Goal: Book appointment/travel/reservation

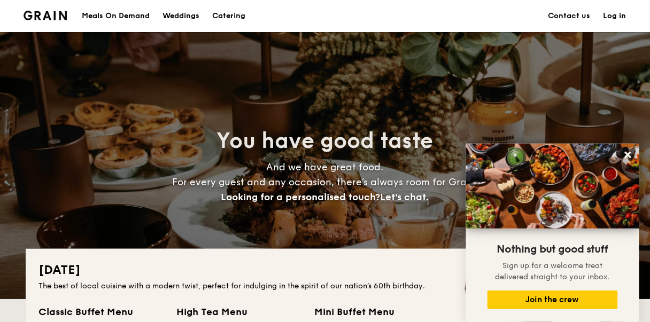
click at [110, 15] on div "Meals On Demand" at bounding box center [116, 16] width 68 height 32
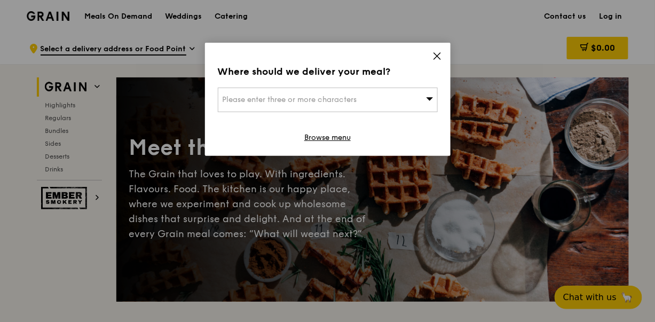
click at [435, 53] on icon at bounding box center [437, 56] width 6 height 6
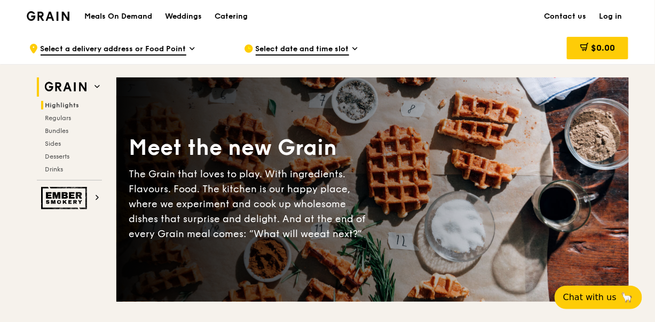
click at [67, 102] on span "Highlights" at bounding box center [62, 104] width 34 height 7
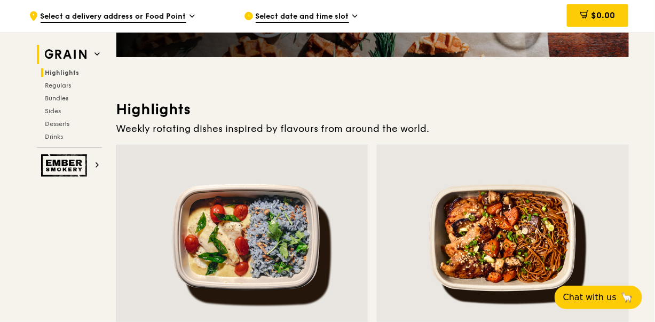
scroll to position [301, 0]
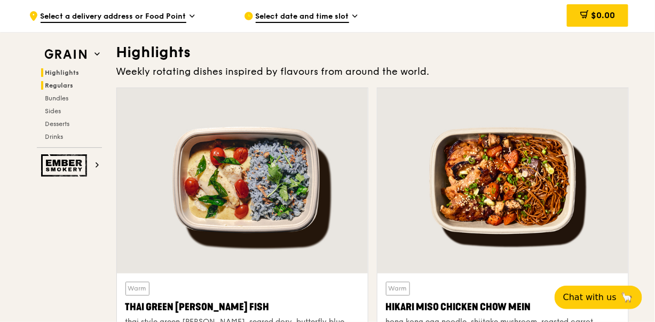
click at [64, 85] on span "Regulars" at bounding box center [59, 85] width 28 height 7
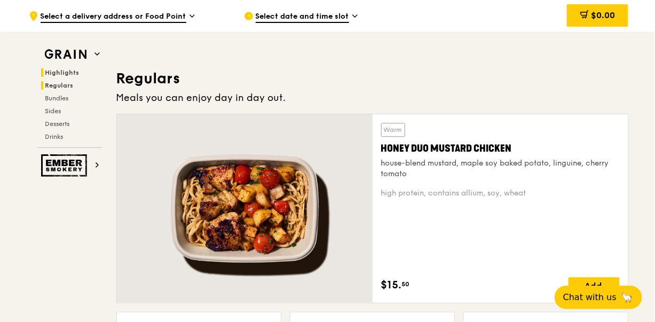
scroll to position [690, 0]
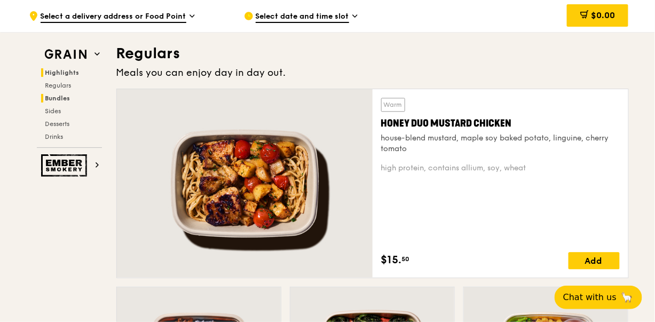
click at [60, 101] on h2 "Bundles" at bounding box center [71, 98] width 61 height 9
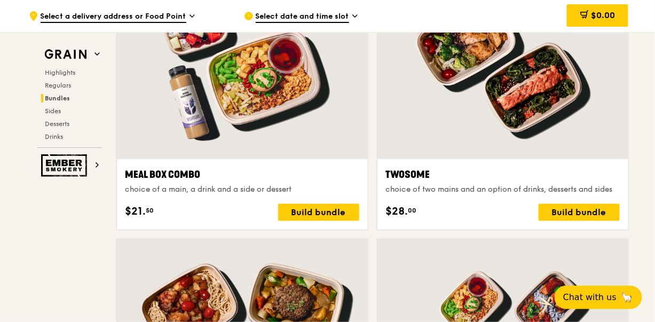
scroll to position [1685, 0]
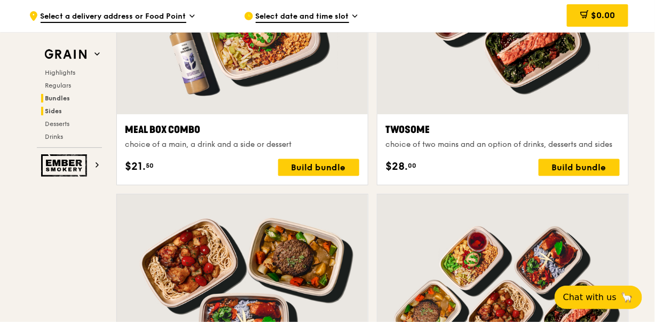
click at [54, 114] on span "Sides" at bounding box center [53, 110] width 17 height 7
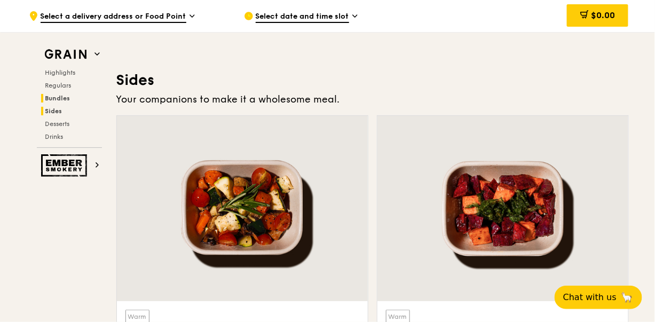
scroll to position [2364, 0]
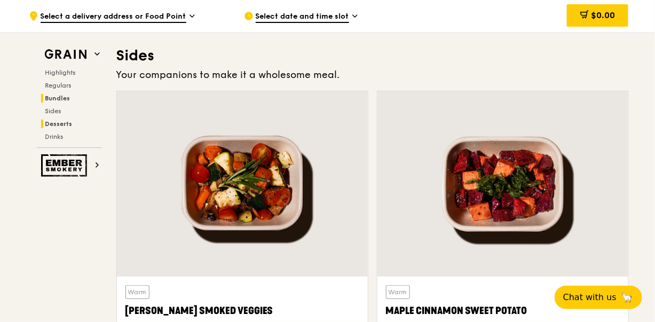
click at [55, 124] on span "Desserts" at bounding box center [58, 123] width 27 height 7
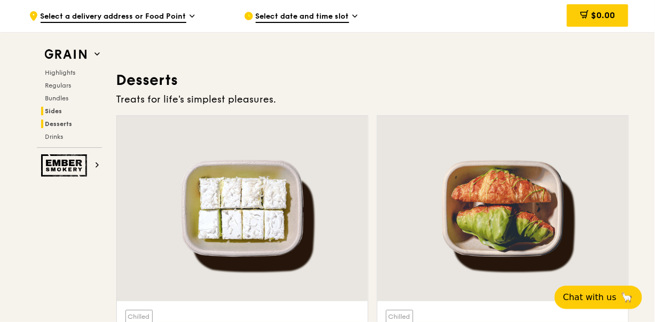
scroll to position [3028, 0]
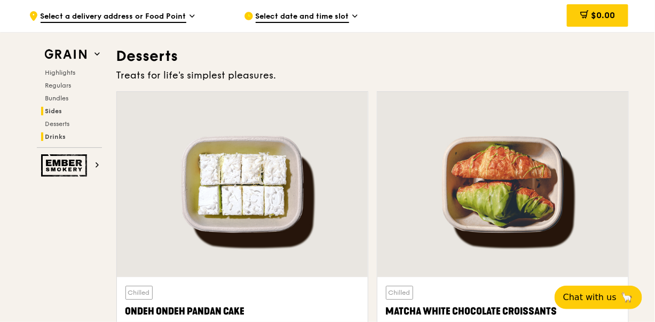
click at [53, 136] on span "Drinks" at bounding box center [55, 136] width 21 height 7
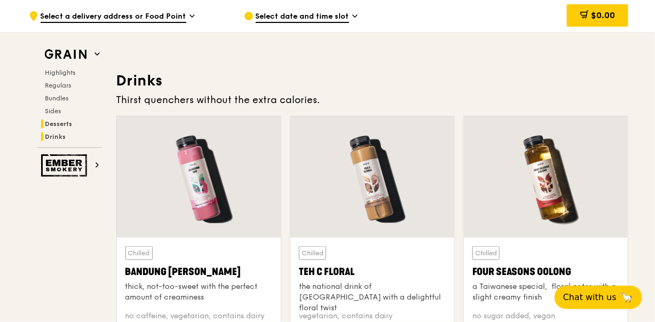
scroll to position [3677, 0]
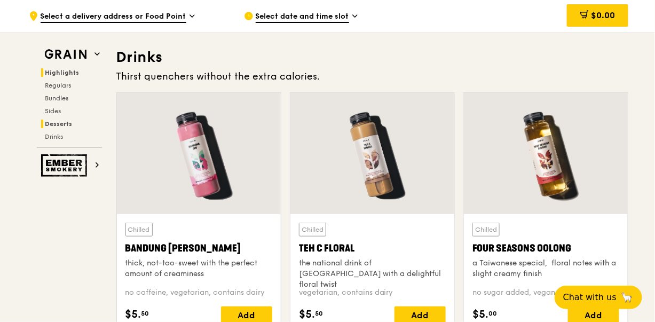
click at [57, 71] on span "Highlights" at bounding box center [62, 72] width 34 height 7
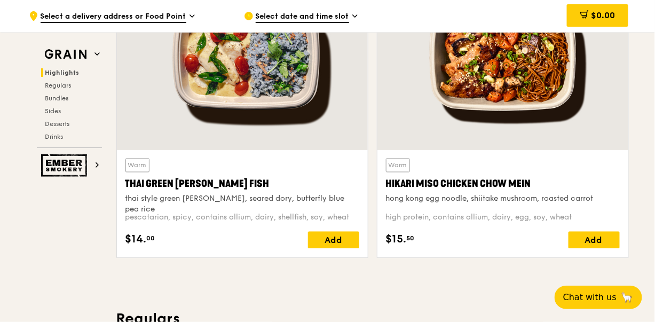
scroll to position [301, 0]
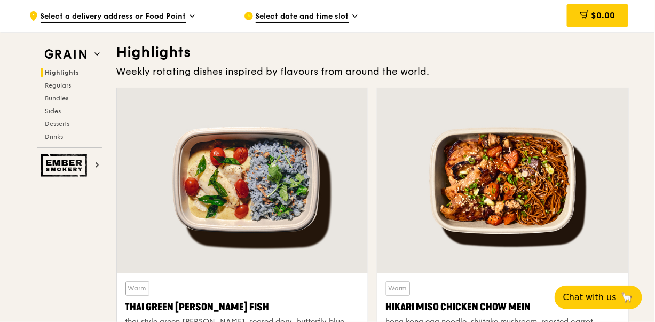
click at [340, 14] on span "Select date and time slot" at bounding box center [302, 17] width 93 height 12
click at [172, 18] on span "Select a delivery address or Food Point" at bounding box center [114, 17] width 146 height 12
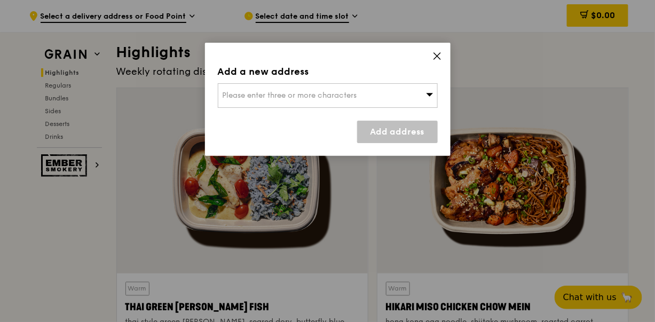
click at [437, 52] on icon at bounding box center [438, 56] width 10 height 10
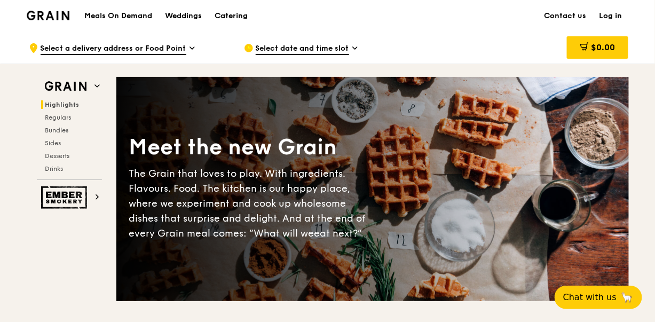
scroll to position [0, 0]
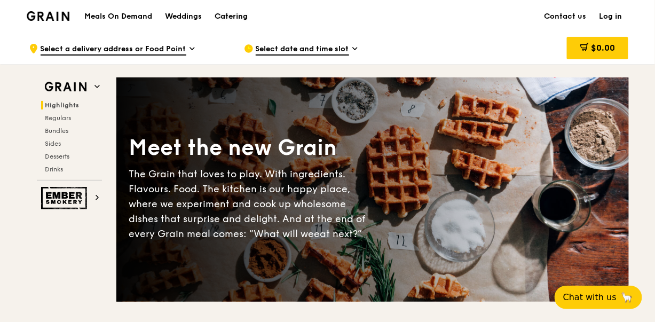
click at [236, 17] on div "Catering" at bounding box center [231, 17] width 33 height 32
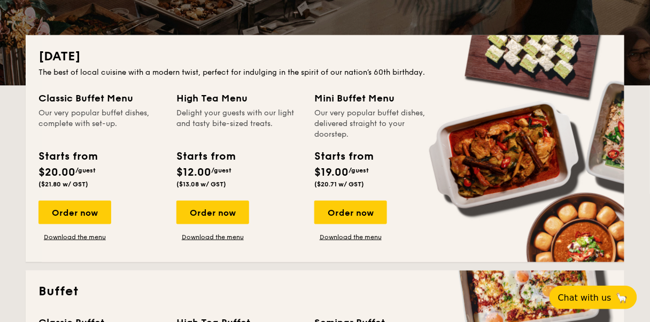
scroll to position [160, 0]
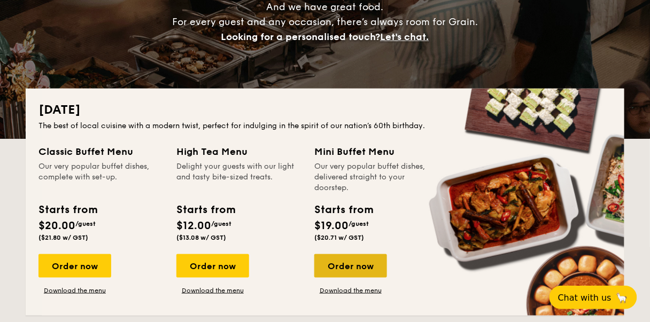
click at [366, 269] on div "Order now" at bounding box center [350, 266] width 73 height 24
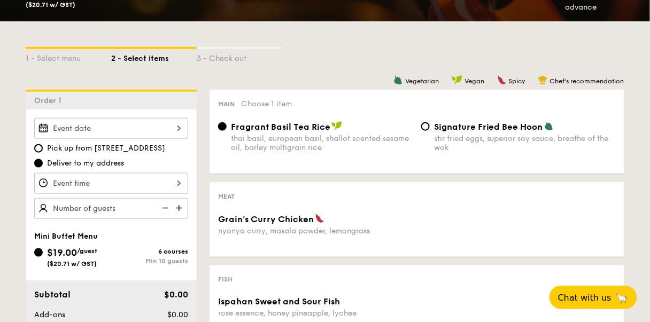
scroll to position [214, 0]
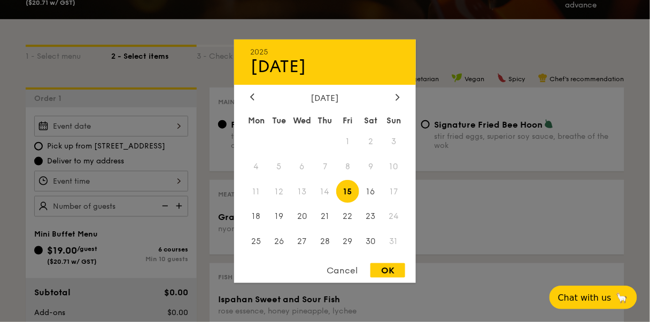
click at [181, 126] on div "2025 Aug [DATE] Tue Wed Thu Fri Sat Sun 1 2 3 4 5 6 7 8 9 10 11 12 13 14 15 16 …" at bounding box center [111, 126] width 154 height 21
click at [366, 190] on span "16" at bounding box center [370, 191] width 23 height 23
click at [383, 269] on div "OK" at bounding box center [387, 270] width 35 height 14
type input "[DATE]"
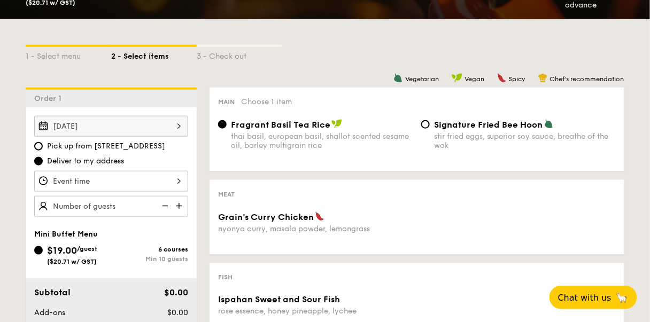
click at [151, 179] on div at bounding box center [111, 181] width 154 height 21
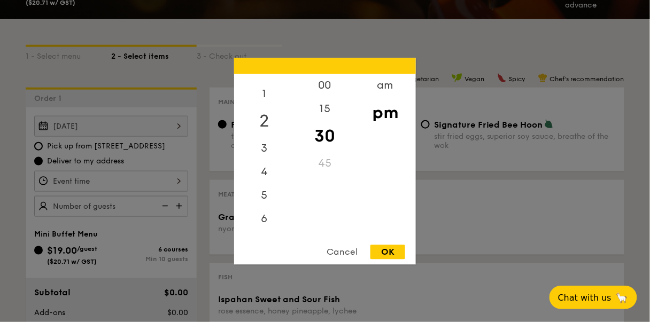
scroll to position [0, 0]
click at [264, 109] on div "1" at bounding box center [264, 112] width 60 height 31
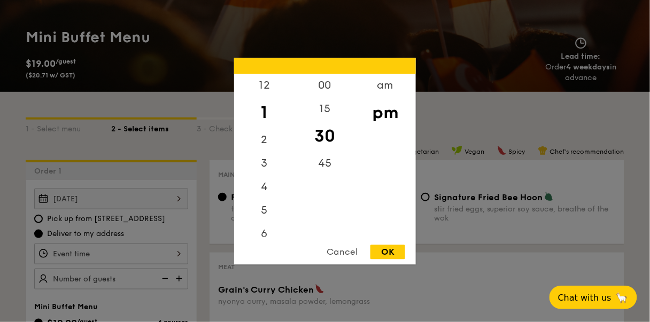
scroll to position [53, 0]
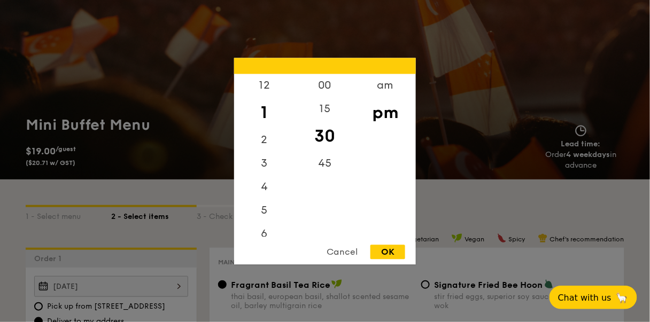
click at [319, 131] on div "30" at bounding box center [324, 136] width 60 height 31
click at [393, 251] on div "OK" at bounding box center [387, 252] width 35 height 14
type input "1:30PM"
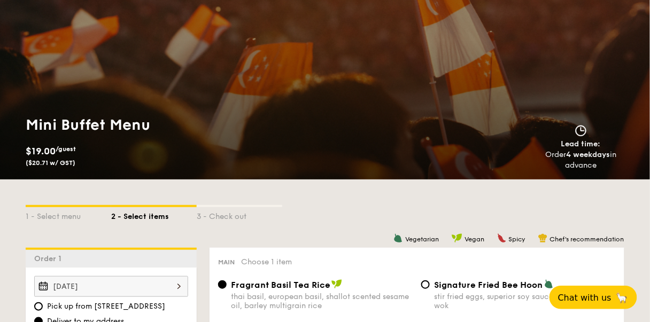
scroll to position [321, 0]
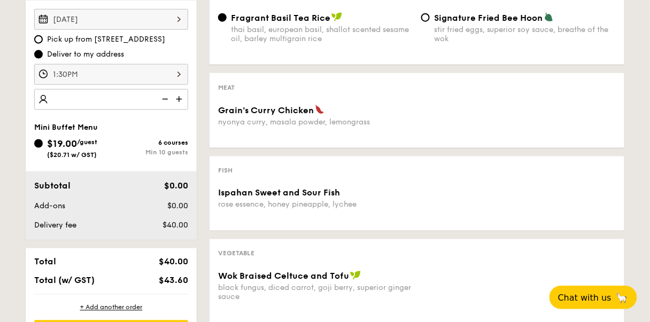
click at [174, 97] on img at bounding box center [180, 99] width 16 height 20
type input "10 guests"
